Goal: Task Accomplishment & Management: Manage account settings

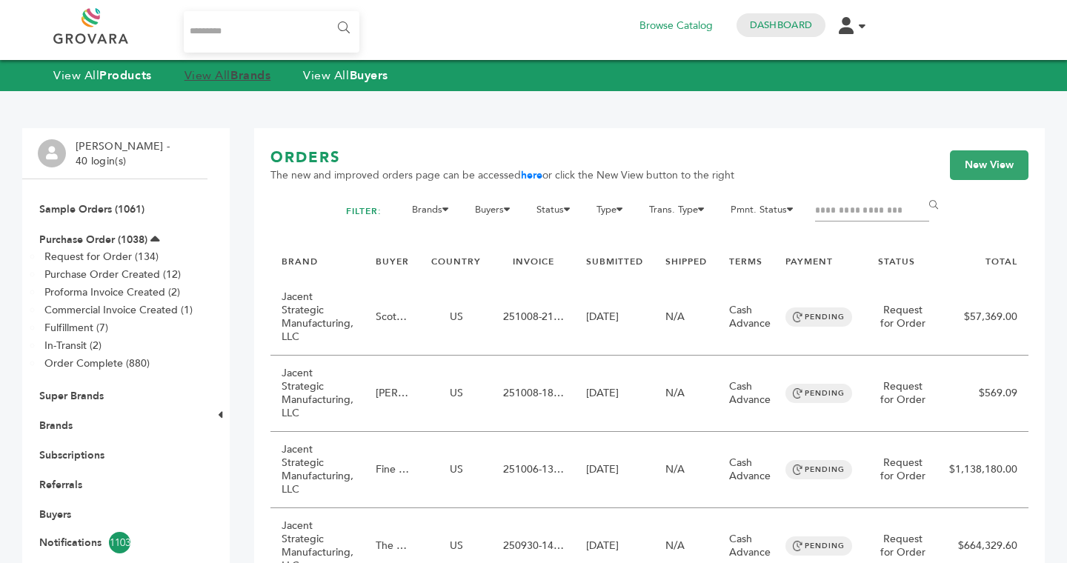
click at [222, 75] on link "View All Brands" at bounding box center [228, 75] width 87 height 16
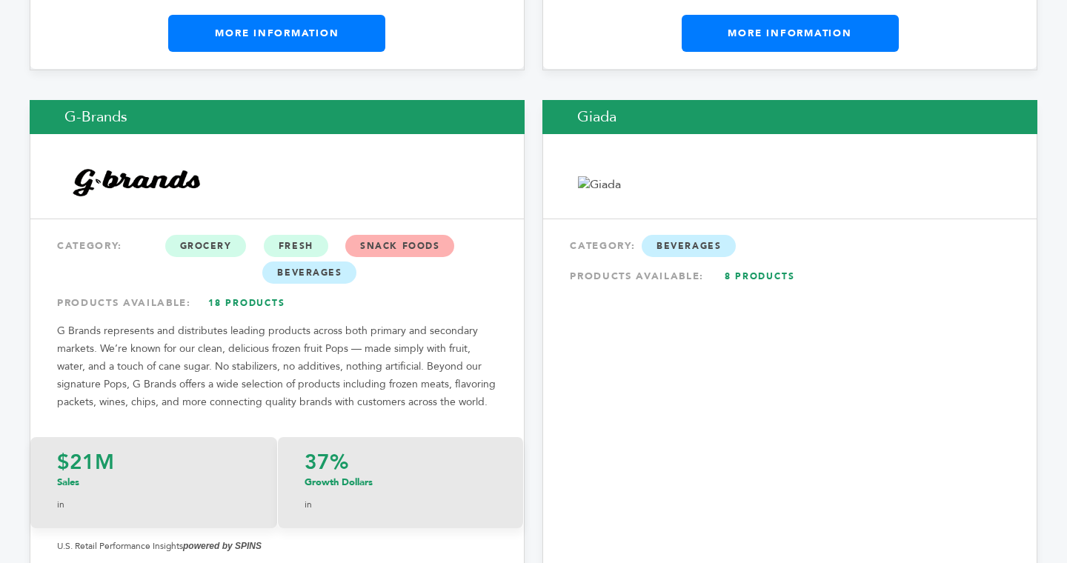
scroll to position [10063, 0]
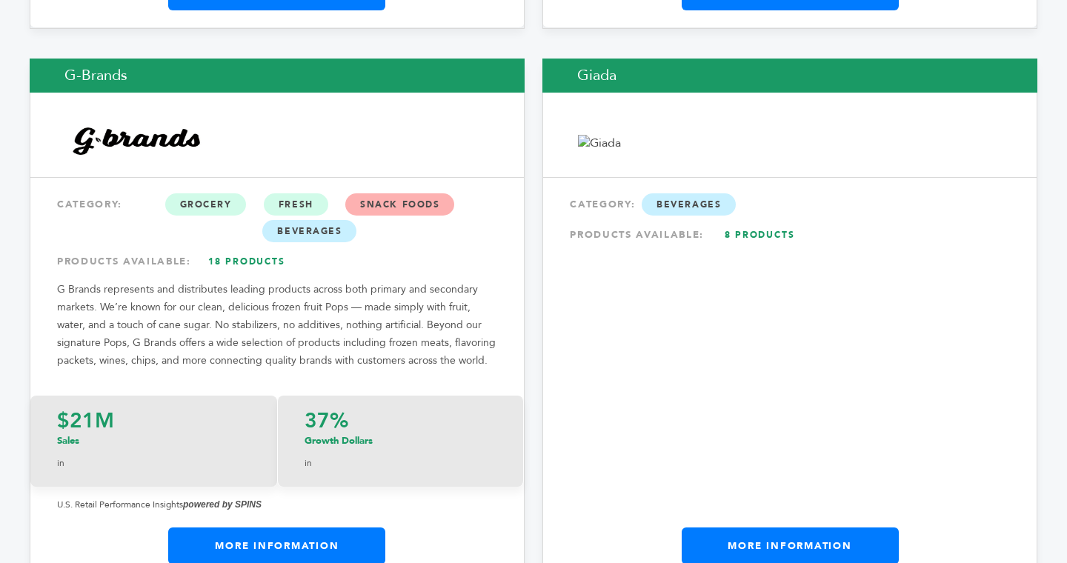
drag, startPoint x: 1064, startPoint y: 36, endPoint x: 1041, endPoint y: 382, distance: 347.7
click at [323, 528] on link "More Information" at bounding box center [276, 546] width 217 height 37
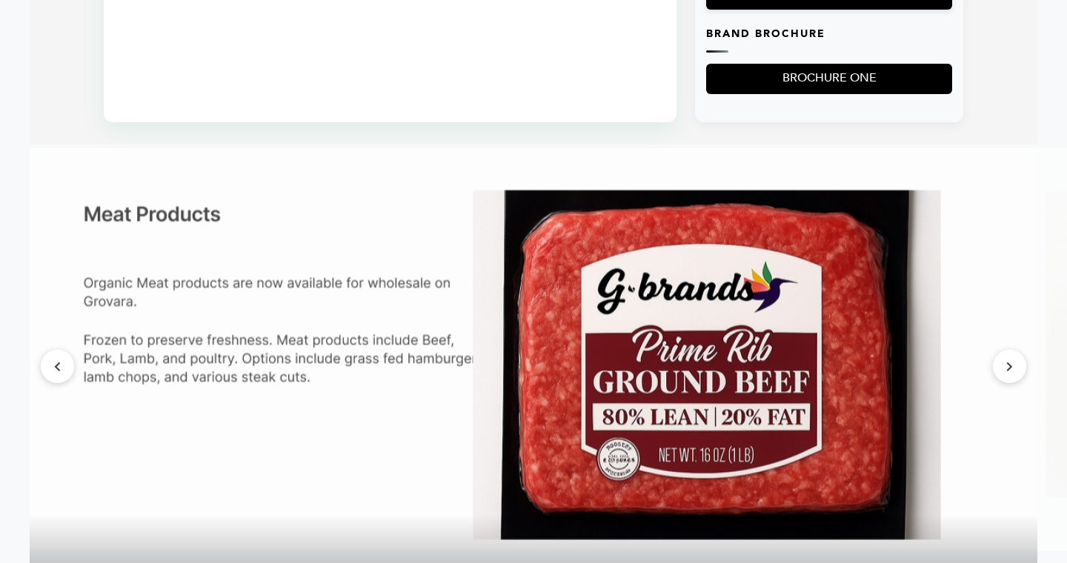
scroll to position [1512, 0]
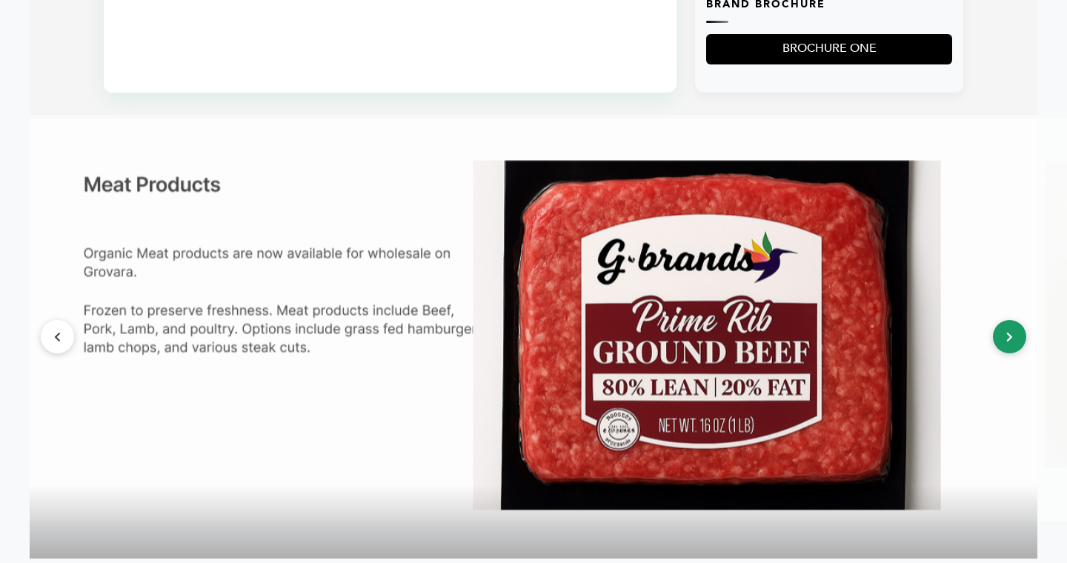
click at [1008, 354] on button at bounding box center [1009, 336] width 33 height 33
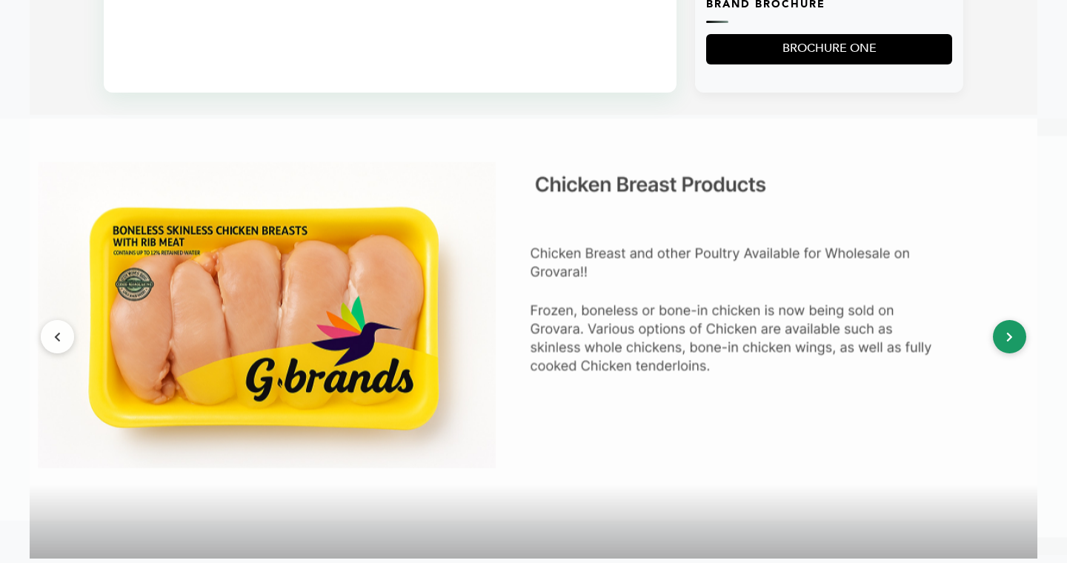
click at [1008, 354] on button at bounding box center [1009, 336] width 33 height 33
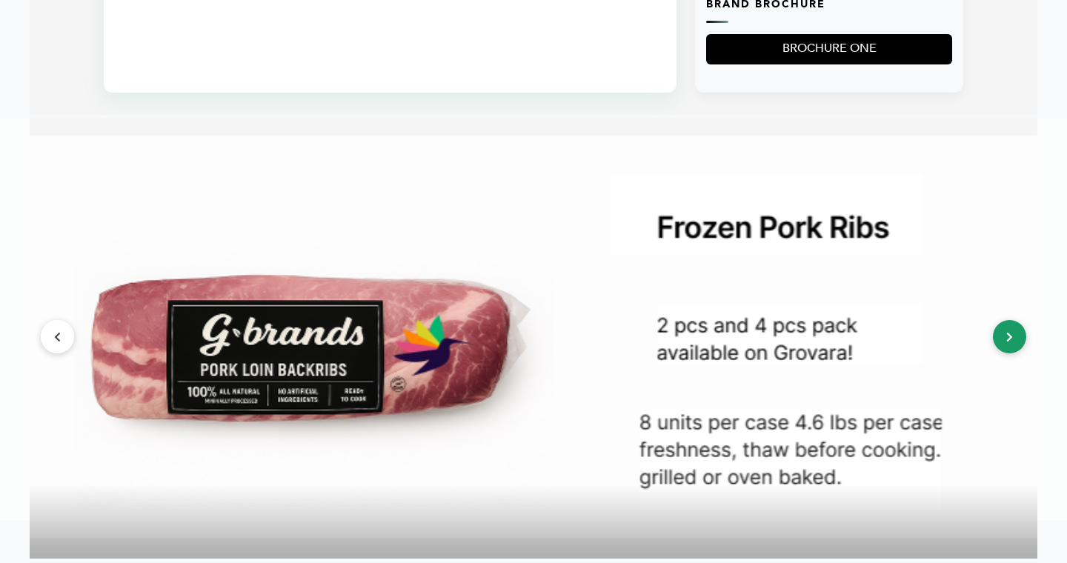
click at [1008, 354] on button at bounding box center [1009, 336] width 33 height 33
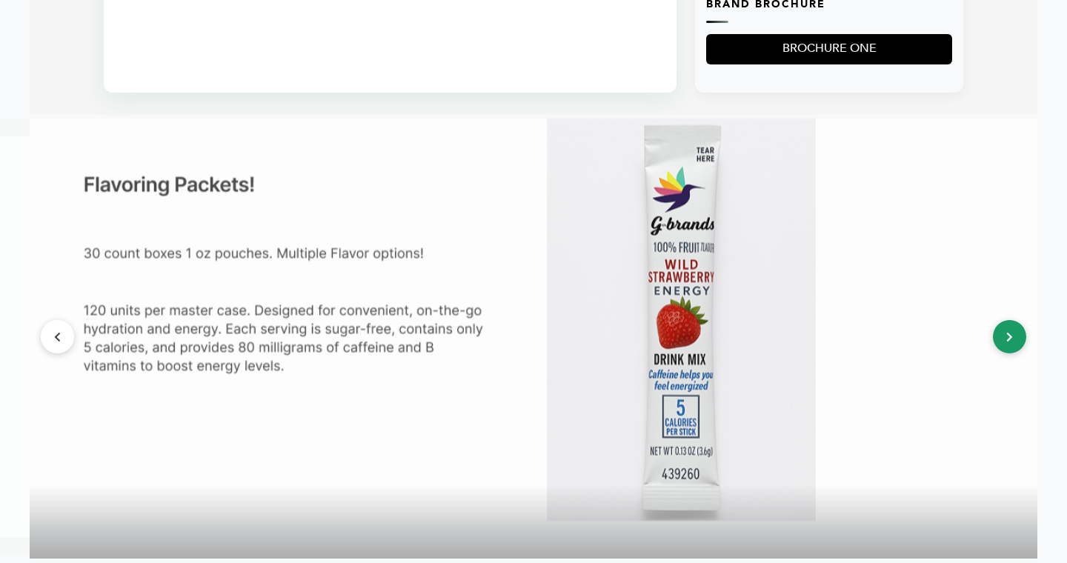
click at [1008, 354] on button at bounding box center [1009, 336] width 33 height 33
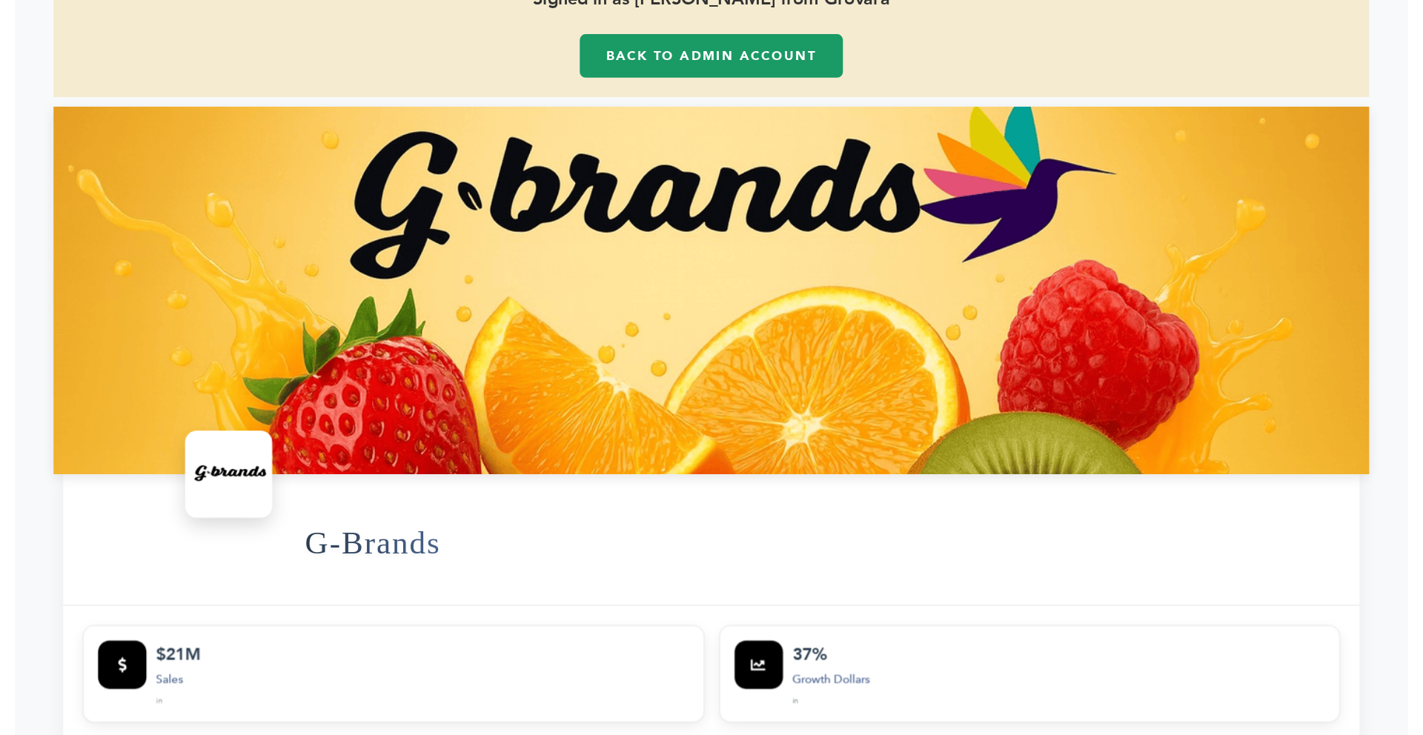
scroll to position [89, 0]
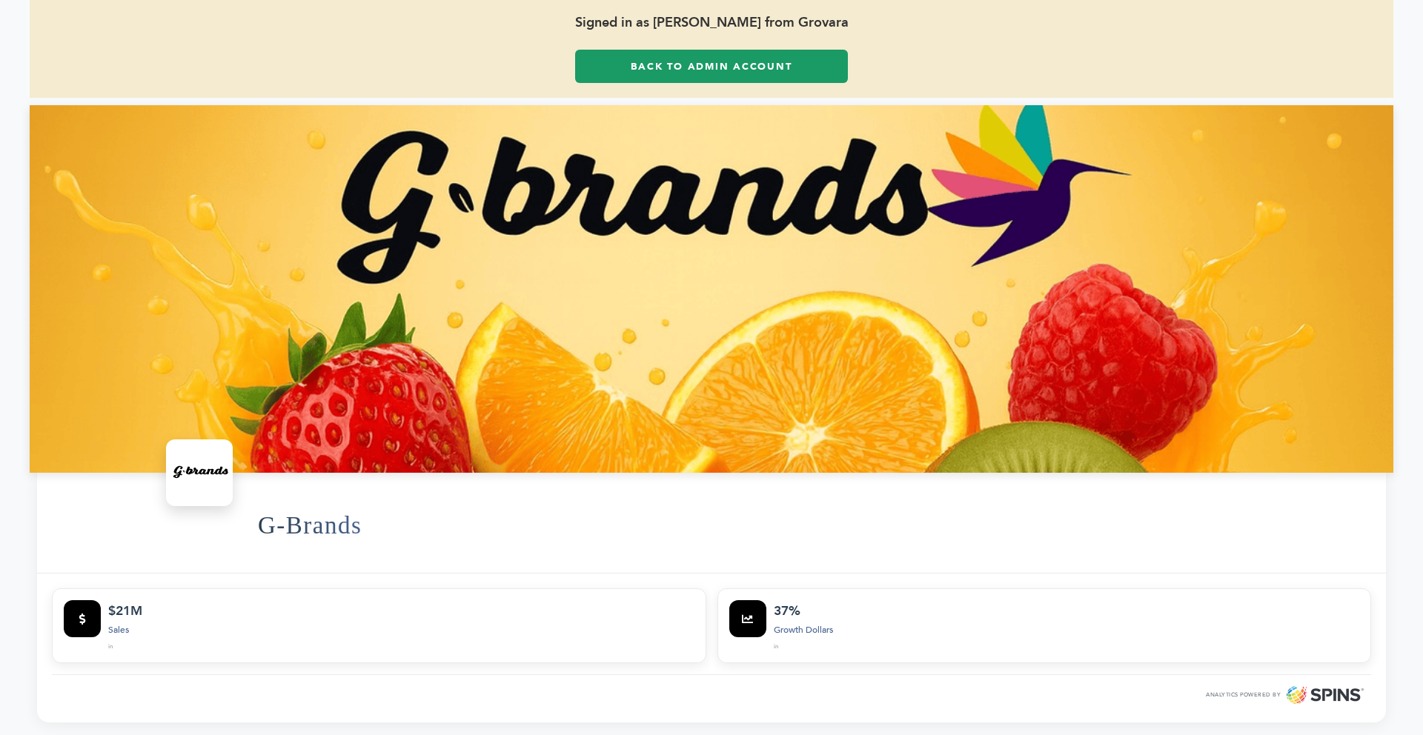
click at [666, 76] on link "Back to Admin Account" at bounding box center [711, 66] width 273 height 33
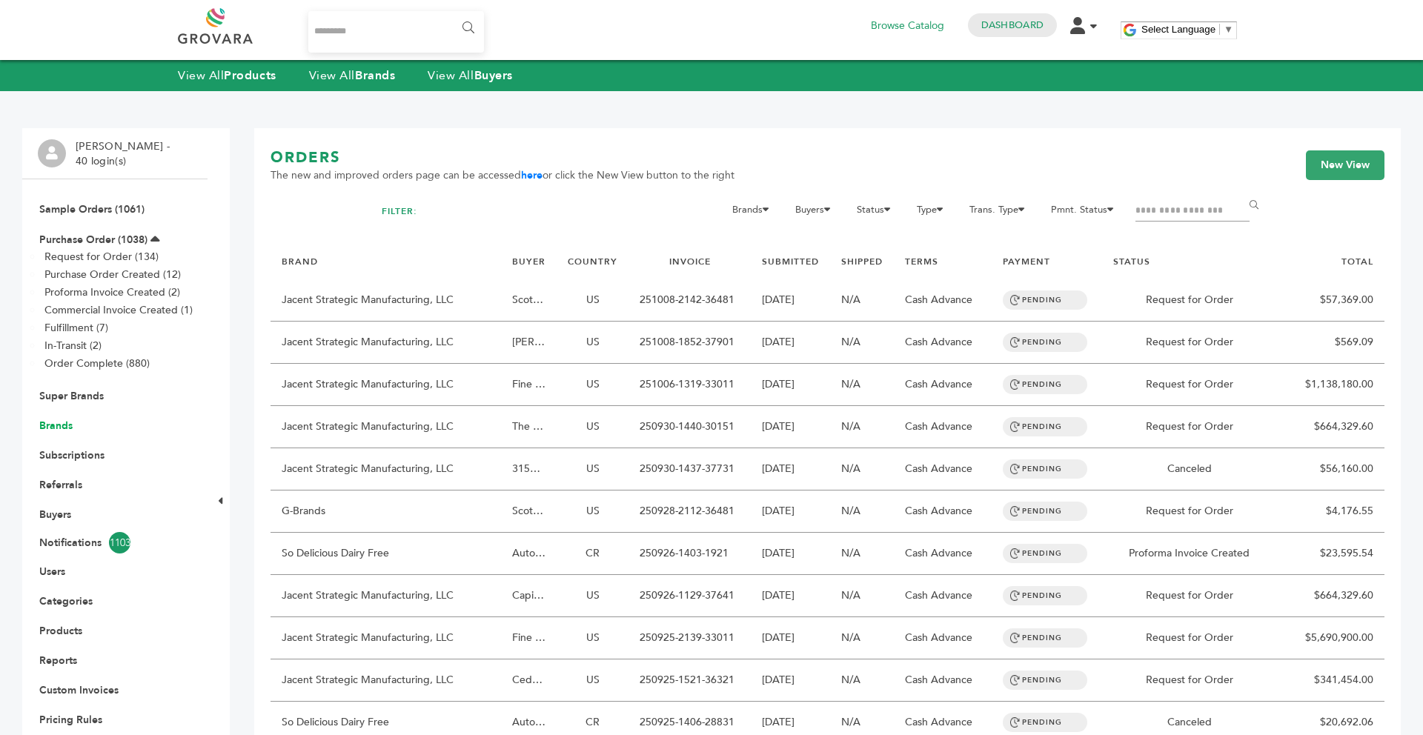
click at [61, 429] on link "Brands" at bounding box center [55, 426] width 33 height 14
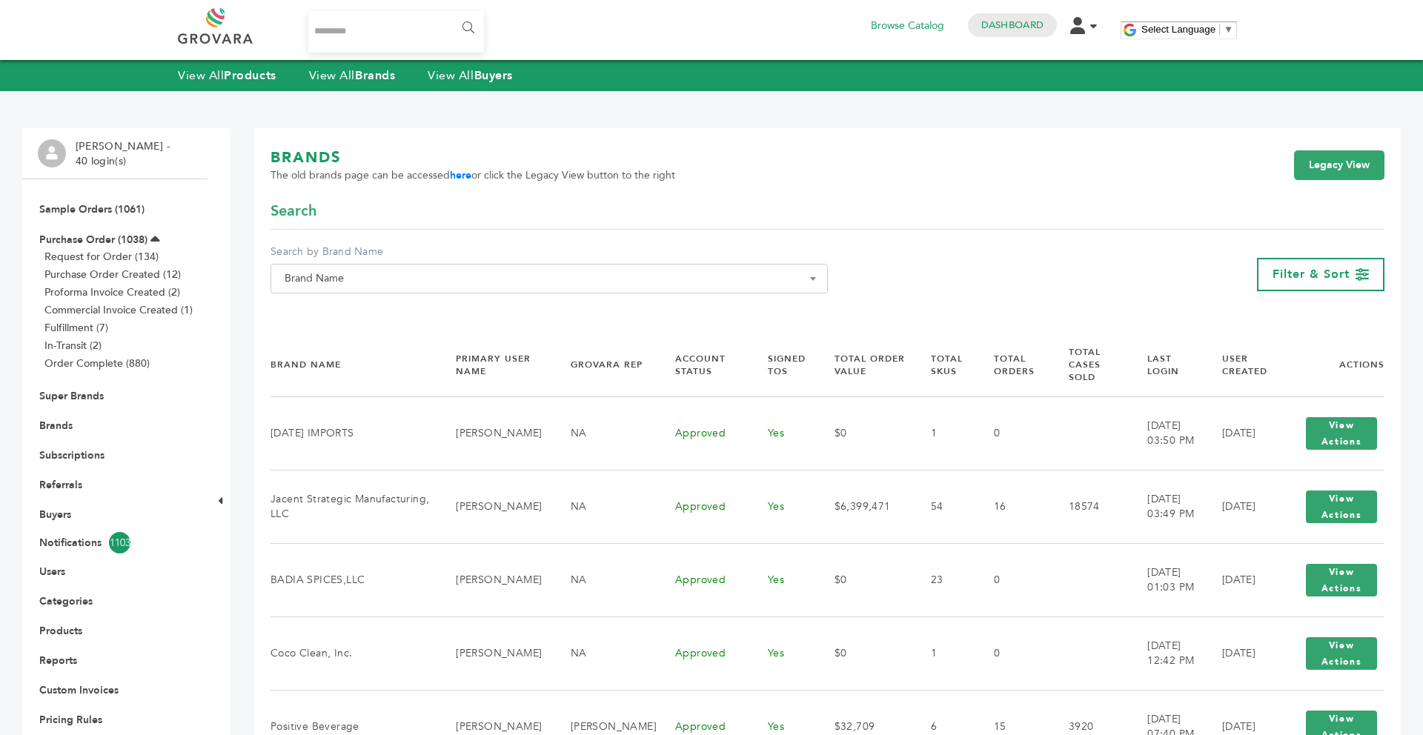
click at [374, 275] on span "Brand Name" at bounding box center [549, 278] width 541 height 21
click at [361, 299] on input "Search" at bounding box center [549, 306] width 550 height 19
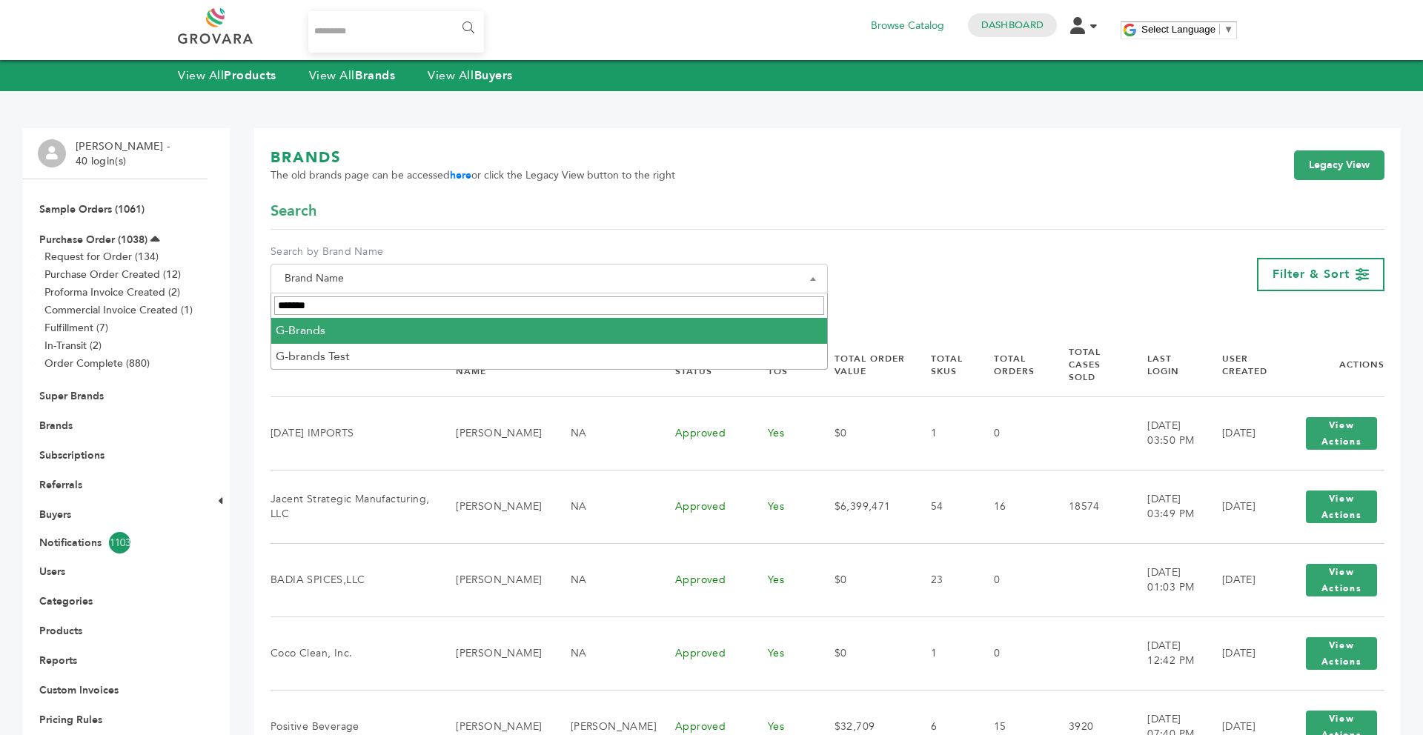
type input "*******"
select select "********"
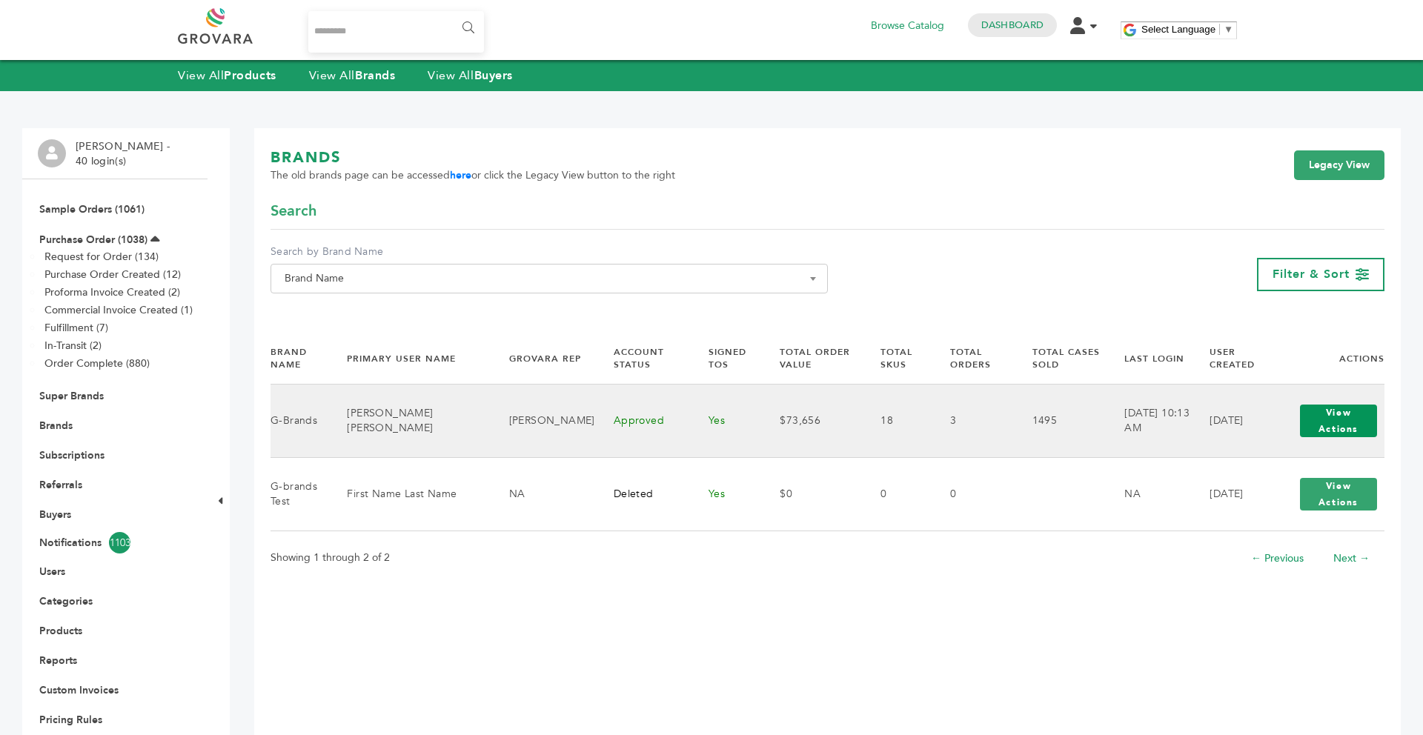
click at [1341, 428] on button "View Actions" at bounding box center [1338, 421] width 77 height 33
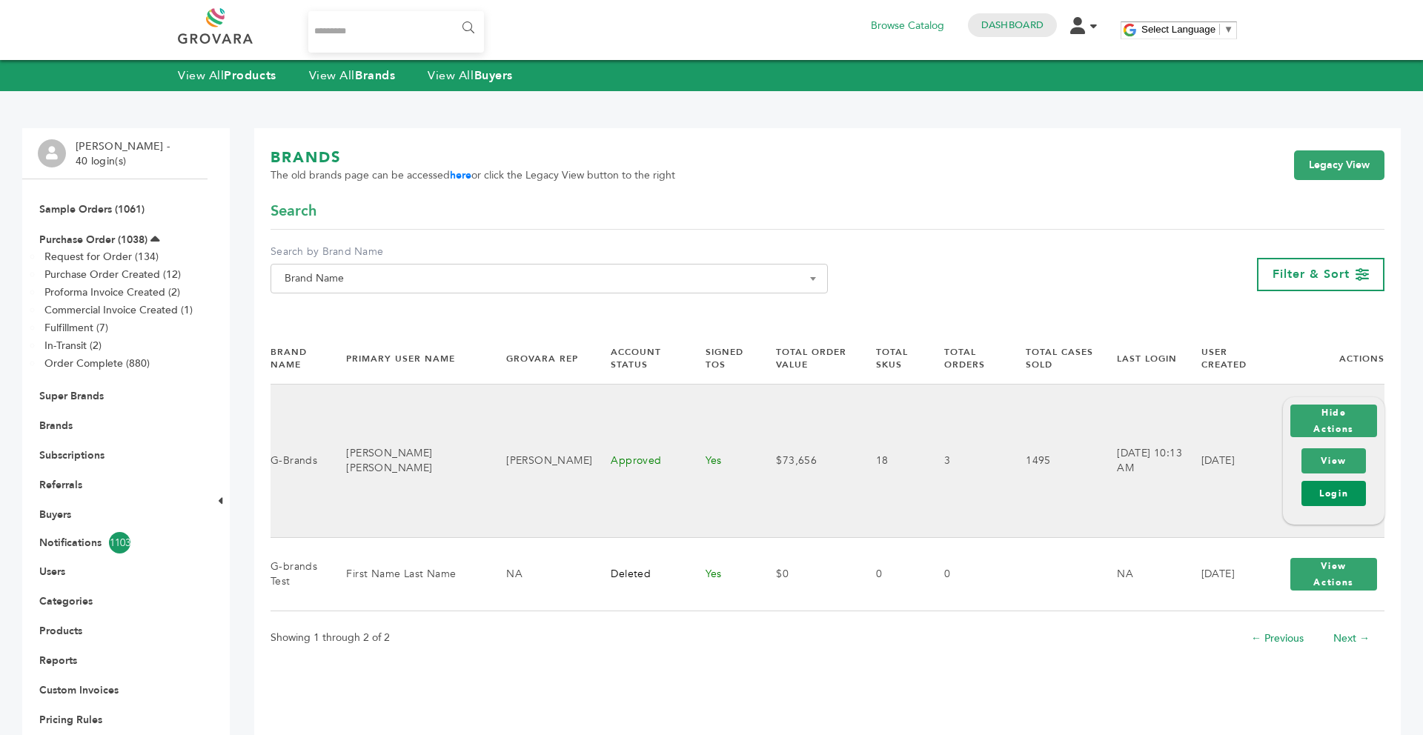
click at [1336, 482] on link "Login" at bounding box center [1334, 493] width 64 height 25
